Goal: Use online tool/utility: Utilize a website feature to perform a specific function

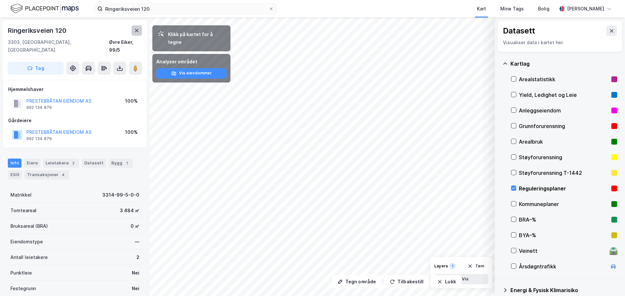
click at [134, 32] on icon at bounding box center [136, 30] width 5 height 5
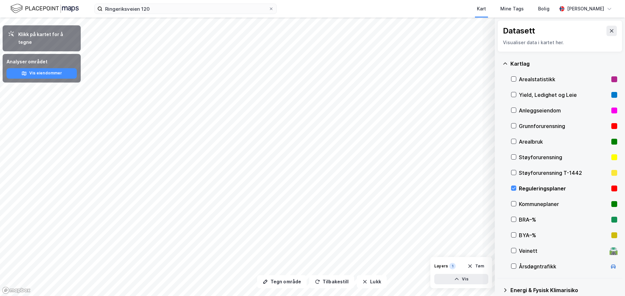
click at [611, 186] on rect at bounding box center [614, 189] width 6 height 6
click at [609, 29] on icon at bounding box center [611, 30] width 5 height 5
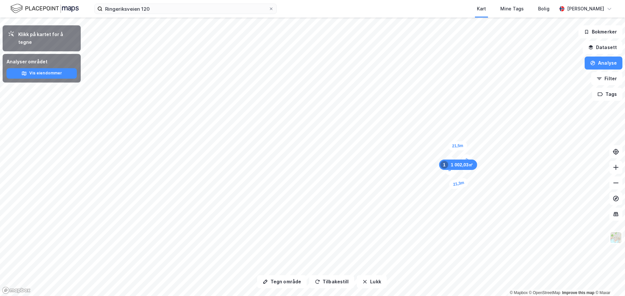
click at [464, 18] on div "48,7m 21,3m 45,4m 21,5m 1 002,03㎡ 1" at bounding box center [312, 18] width 625 height 0
click at [605, 66] on button "Analyse" at bounding box center [603, 63] width 38 height 13
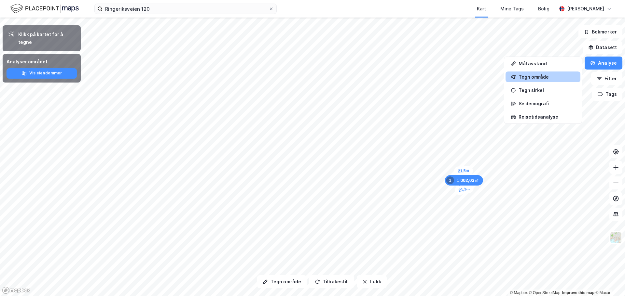
click at [536, 77] on div "Tegn område" at bounding box center [546, 77] width 57 height 6
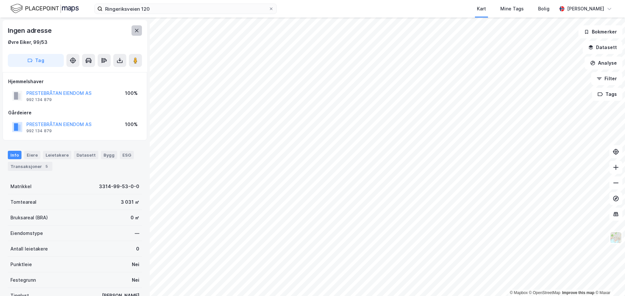
click at [136, 28] on icon at bounding box center [136, 30] width 5 height 5
click at [118, 7] on input "Ringeriksveien 120" at bounding box center [186, 9] width 166 height 10
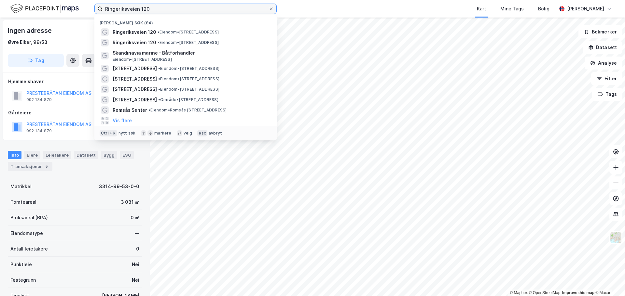
click at [118, 7] on input "Ringeriksveien 120" at bounding box center [186, 9] width 166 height 10
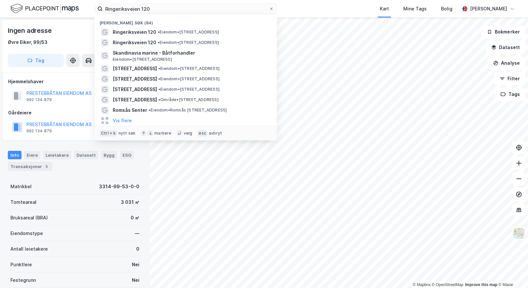
click at [307, 9] on div "Ringeriksveien 120 Nylige søk (84) Ringeriksveien 120 • Eiendom • [STREET_ADDRE…" at bounding box center [264, 9] width 528 height 18
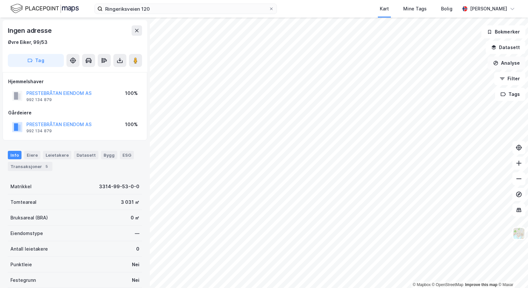
click at [507, 63] on button "Analyse" at bounding box center [506, 63] width 38 height 13
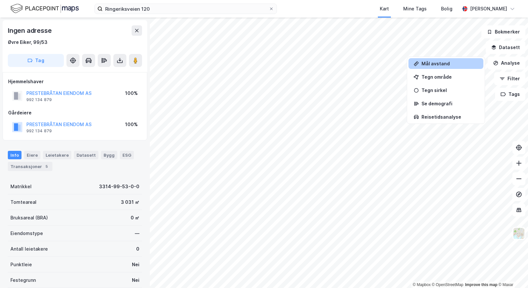
click at [446, 64] on div "Mål avstand" at bounding box center [449, 64] width 57 height 6
